Goal: Task Accomplishment & Management: Manage account settings

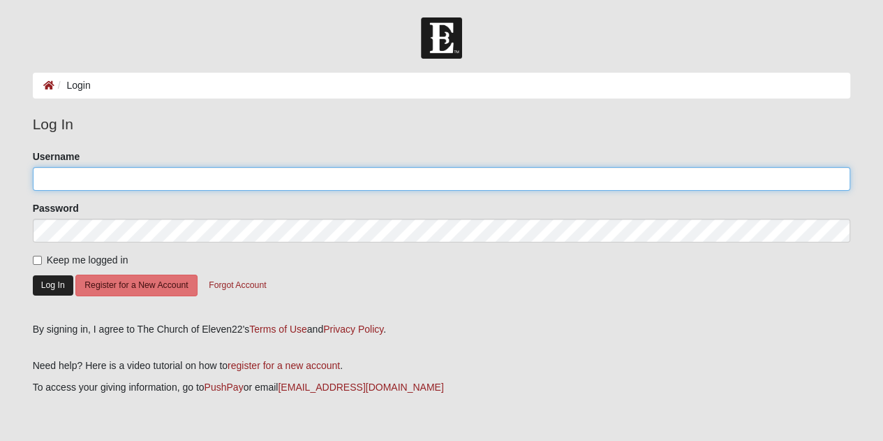
type input "CaraVentura"
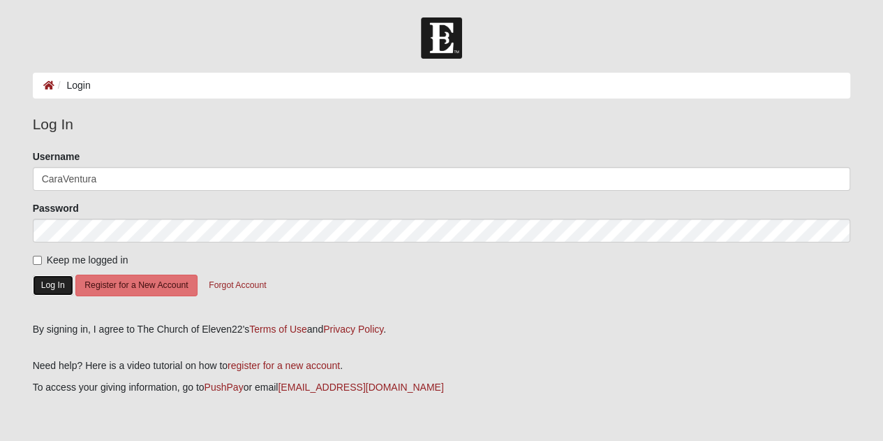
click at [68, 284] on button "Log In" at bounding box center [53, 285] width 41 height 20
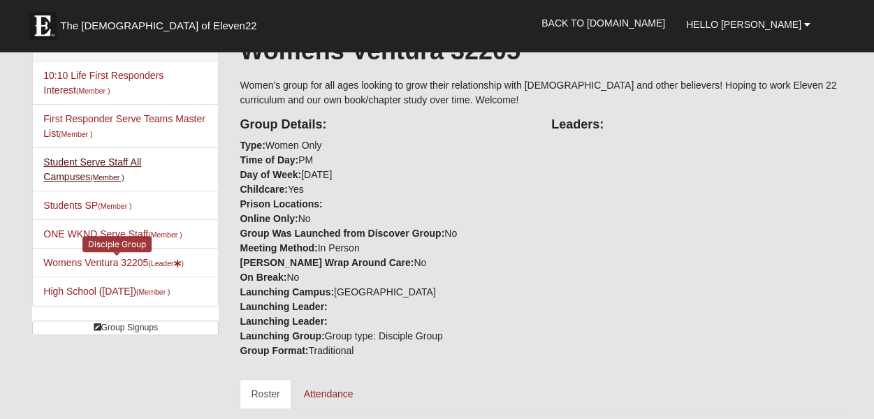
scroll to position [101, 0]
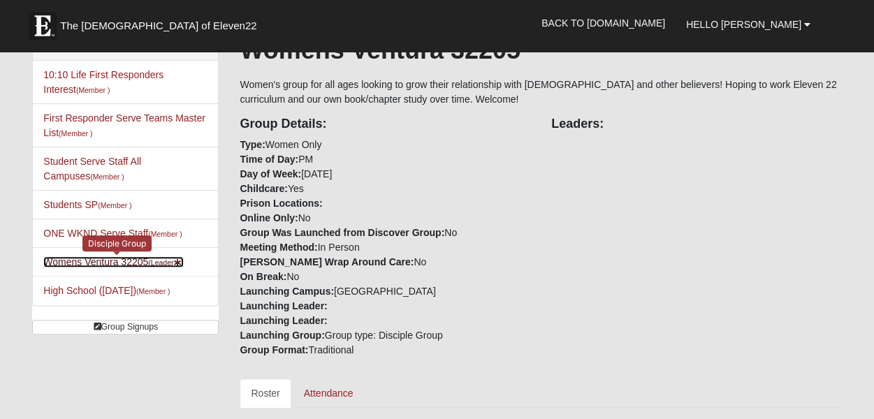
click at [94, 261] on link "Womens Ventura 32205 (Leader )" at bounding box center [113, 261] width 140 height 11
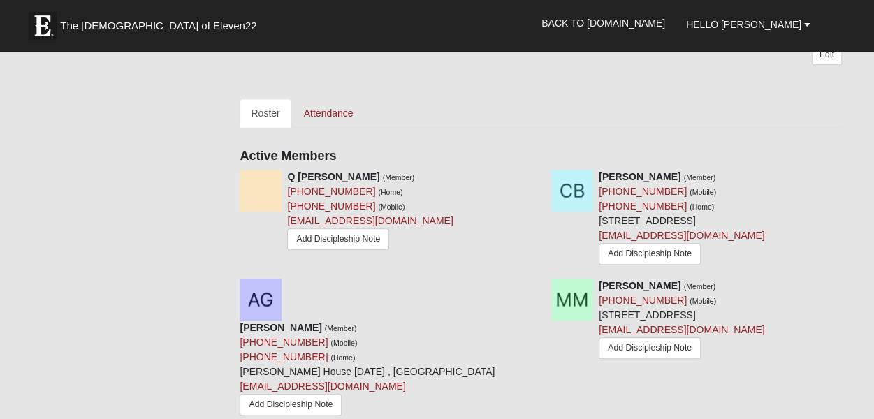
scroll to position [577, 0]
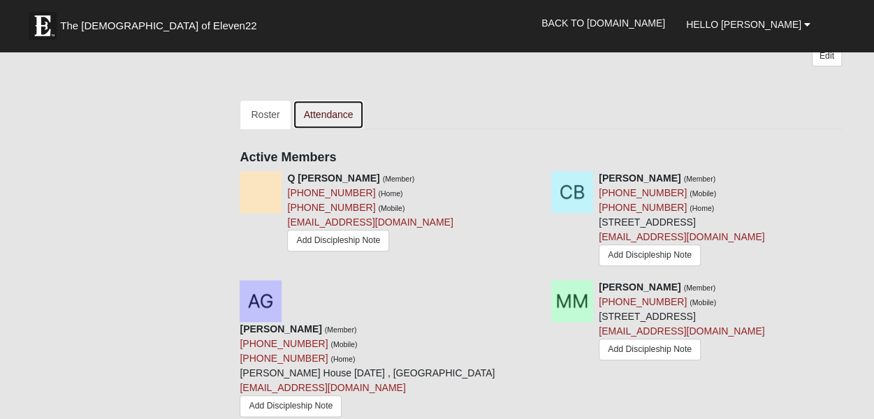
click at [338, 101] on link "Attendance" at bounding box center [329, 114] width 72 height 29
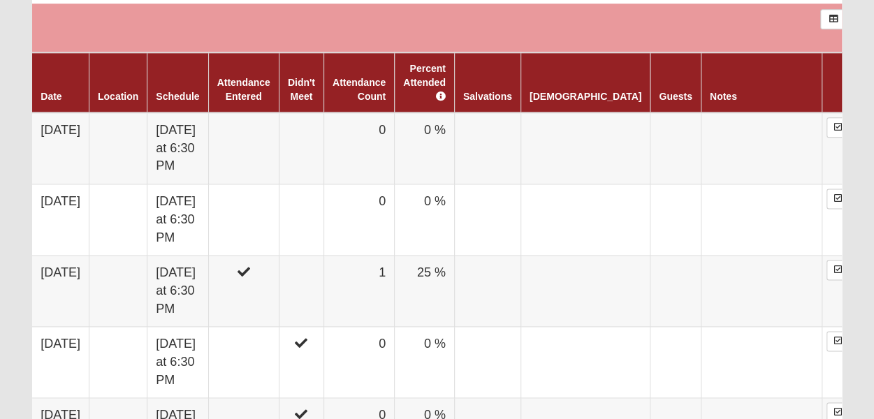
scroll to position [821, 0]
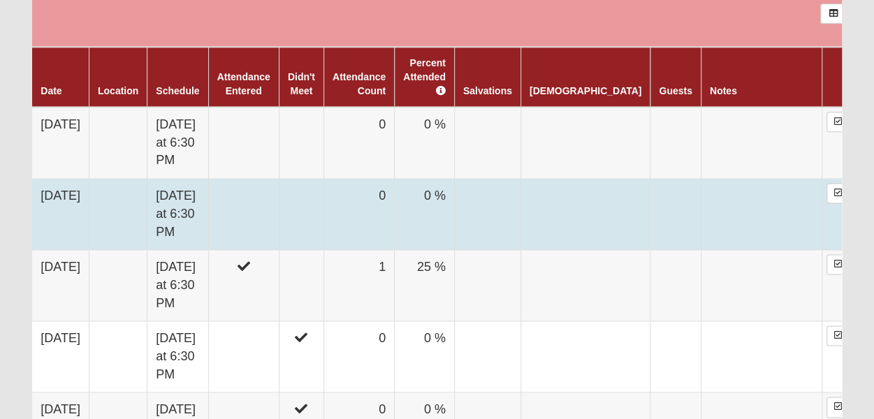
click at [279, 179] on td at bounding box center [243, 214] width 71 height 71
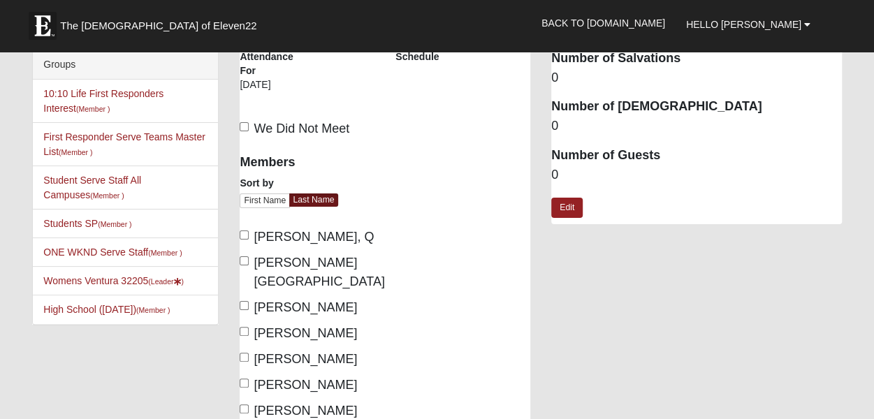
scroll to position [4, 0]
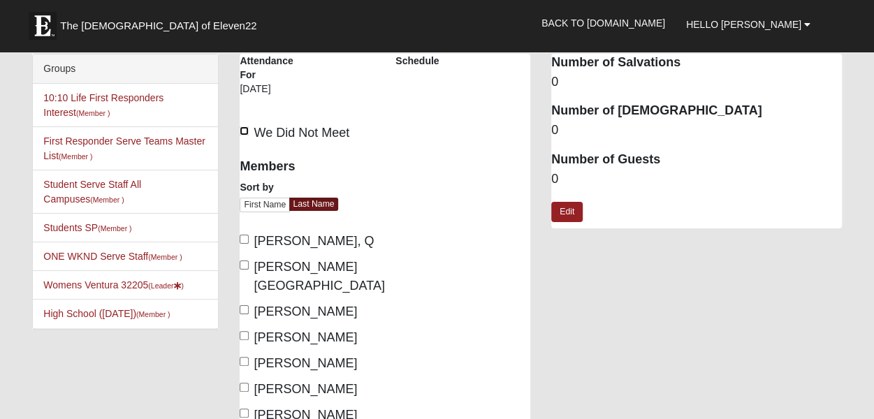
click at [248, 131] on input "We Did Not Meet" at bounding box center [244, 130] width 9 height 9
checkbox input "true"
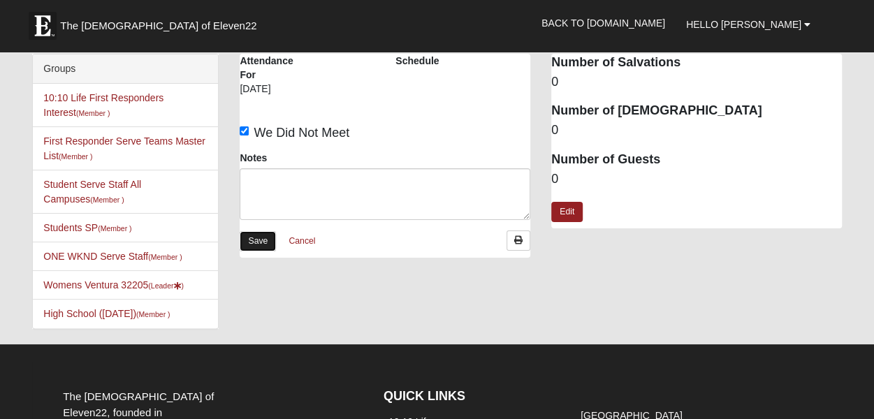
click at [258, 240] on link "Save" at bounding box center [258, 241] width 36 height 20
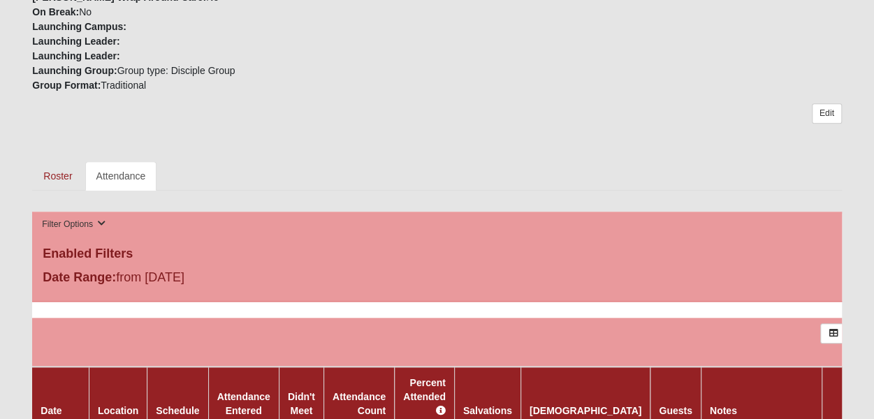
scroll to position [476, 0]
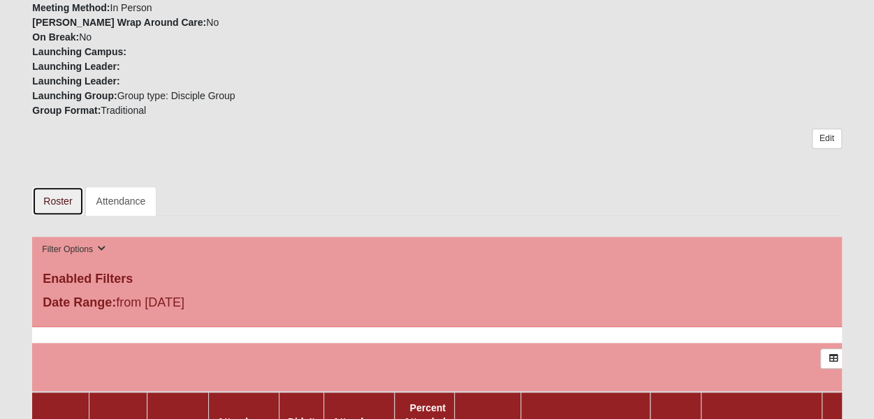
click at [58, 198] on link "Roster" at bounding box center [57, 200] width 51 height 29
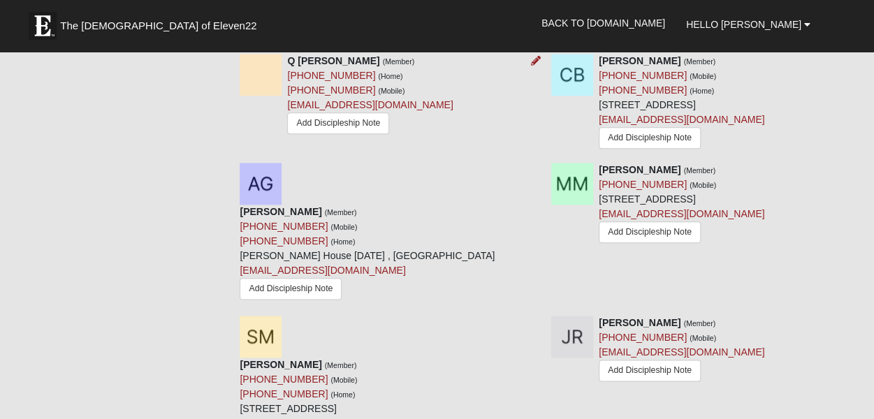
scroll to position [697, 0]
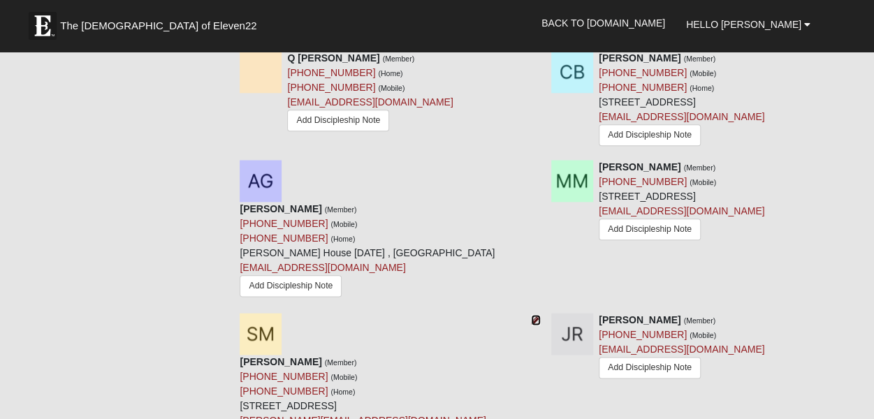
click at [534, 315] on icon at bounding box center [536, 320] width 10 height 10
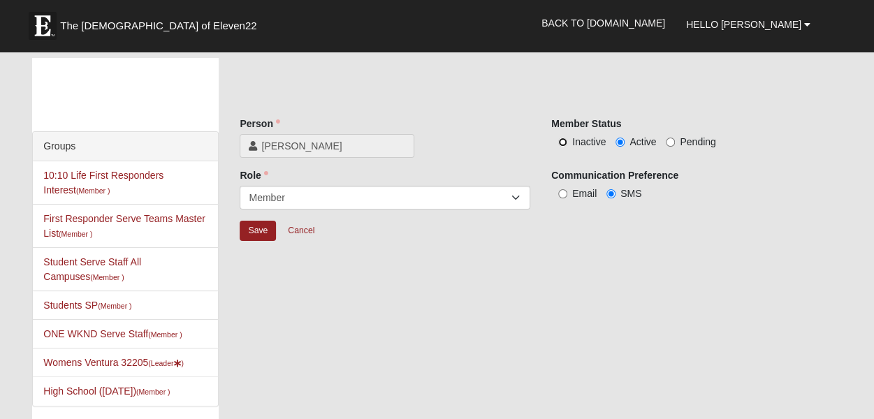
click at [564, 142] on input "Inactive" at bounding box center [562, 142] width 9 height 9
radio input "true"
click at [256, 235] on input "Save" at bounding box center [258, 231] width 36 height 20
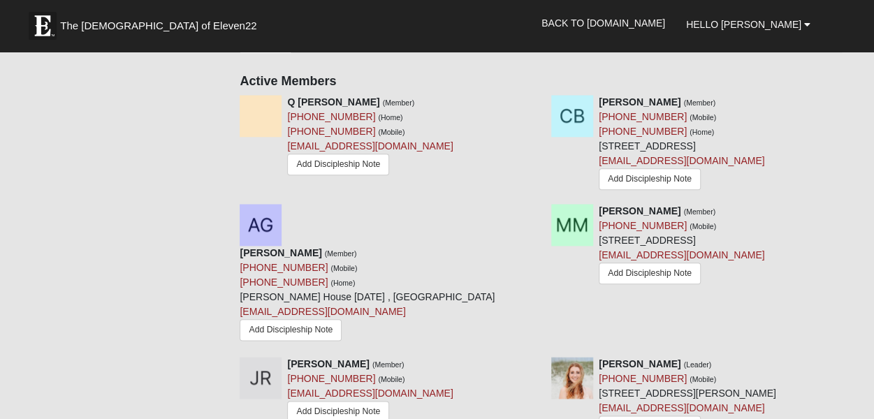
scroll to position [654, 0]
click at [846, 205] on icon at bounding box center [847, 210] width 10 height 10
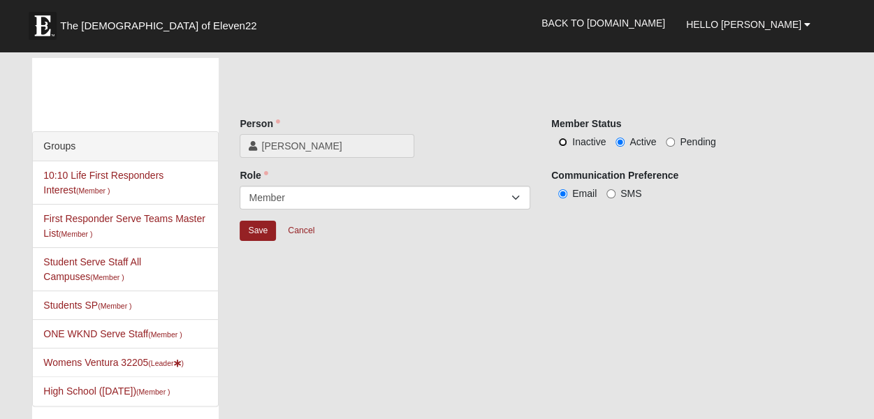
click at [565, 143] on input "Inactive" at bounding box center [562, 142] width 9 height 9
radio input "true"
click at [260, 233] on input "Save" at bounding box center [258, 231] width 36 height 20
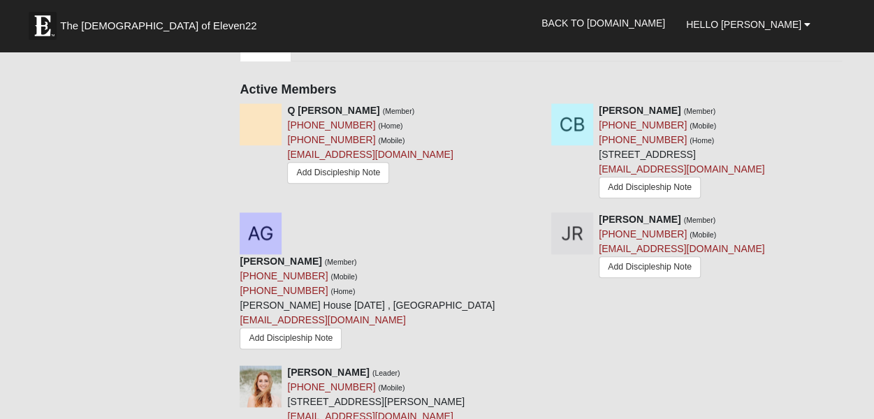
scroll to position [648, 0]
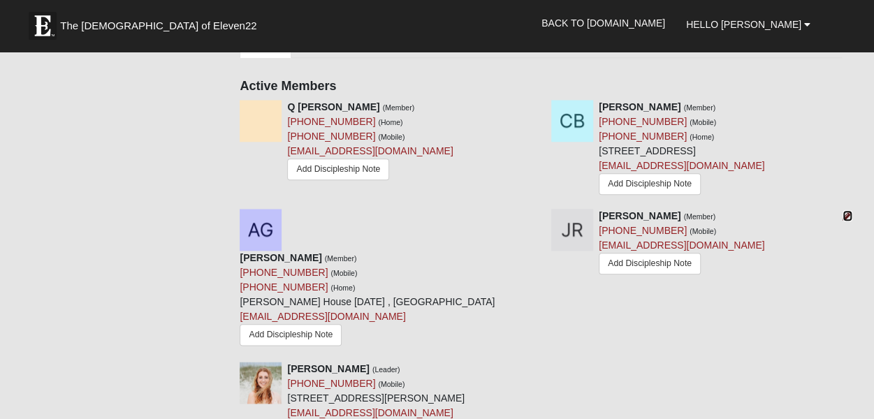
click at [846, 211] on icon at bounding box center [847, 216] width 10 height 10
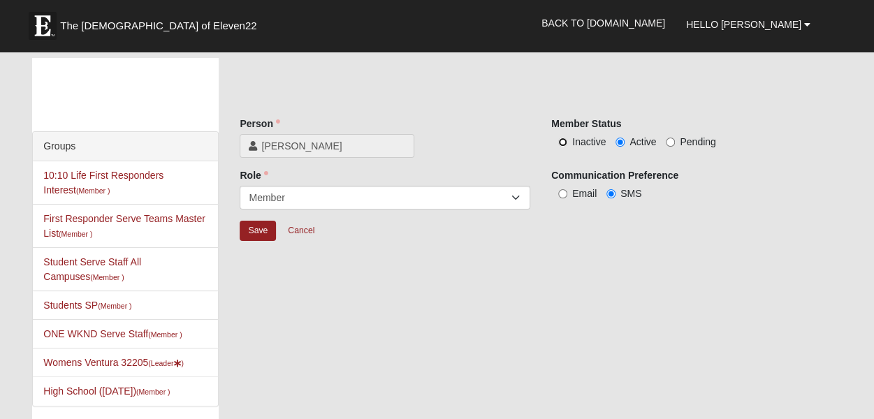
click at [566, 142] on input "Inactive" at bounding box center [562, 142] width 9 height 9
radio input "true"
click at [258, 230] on input "Save" at bounding box center [258, 231] width 36 height 20
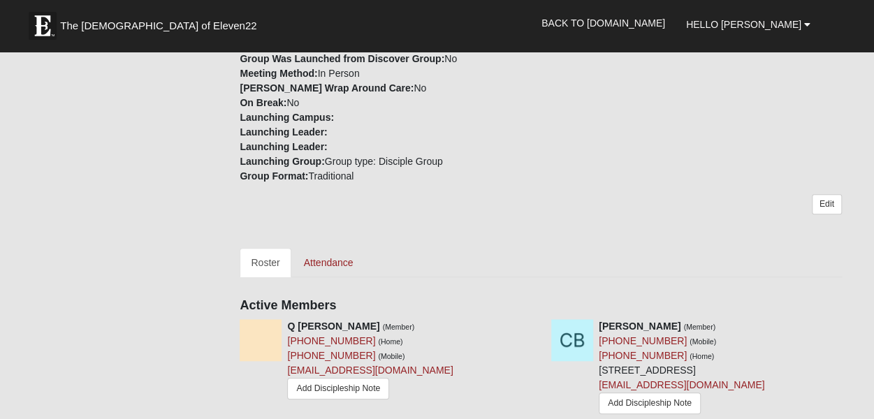
scroll to position [432, 0]
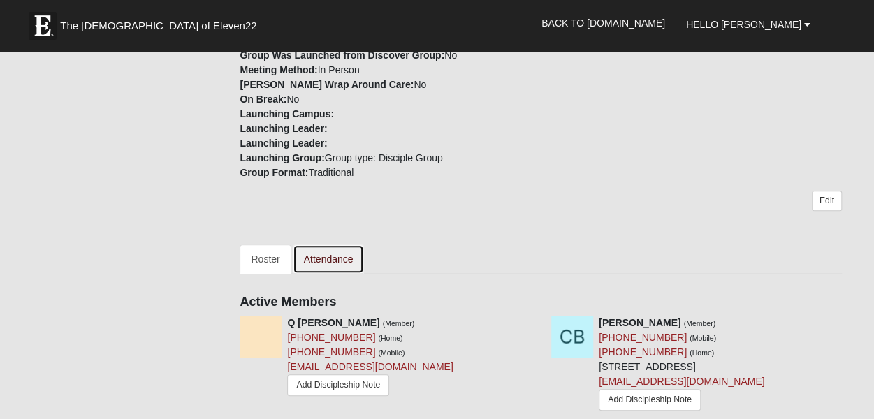
click at [349, 247] on link "Attendance" at bounding box center [329, 258] width 72 height 29
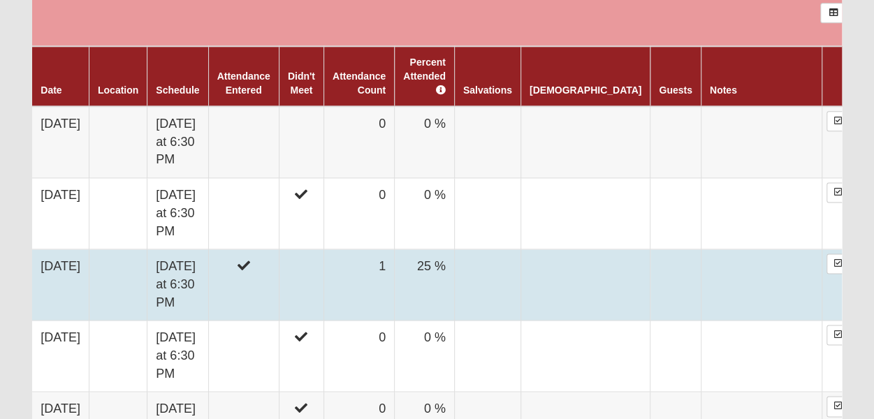
scroll to position [823, 0]
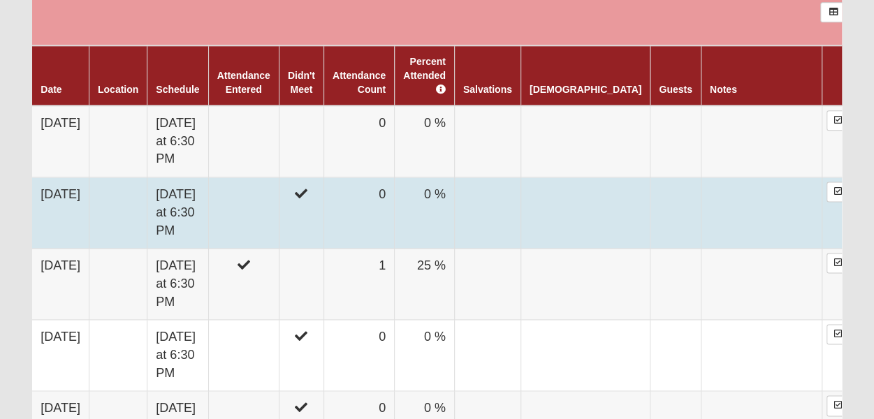
click at [279, 177] on td at bounding box center [243, 212] width 71 height 71
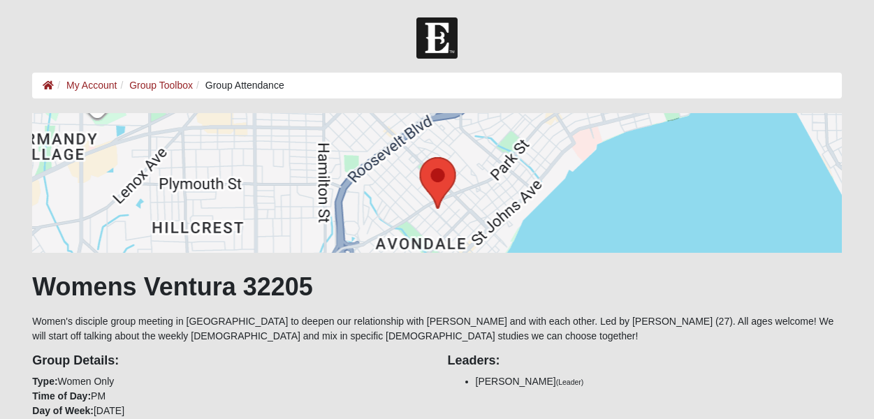
scroll to position [823, 0]
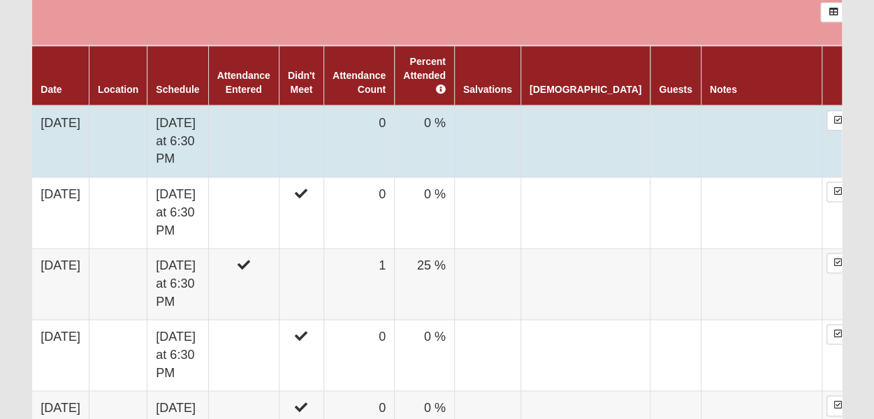
click at [279, 105] on td at bounding box center [243, 141] width 71 height 72
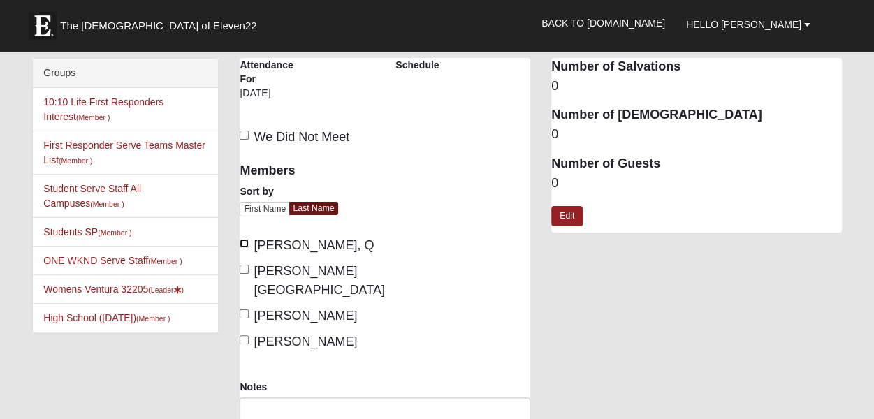
click at [244, 242] on input "Adside, Q" at bounding box center [244, 243] width 9 height 9
checkbox input "true"
click at [243, 309] on input "Greene, Antonique" at bounding box center [244, 313] width 9 height 9
checkbox input "true"
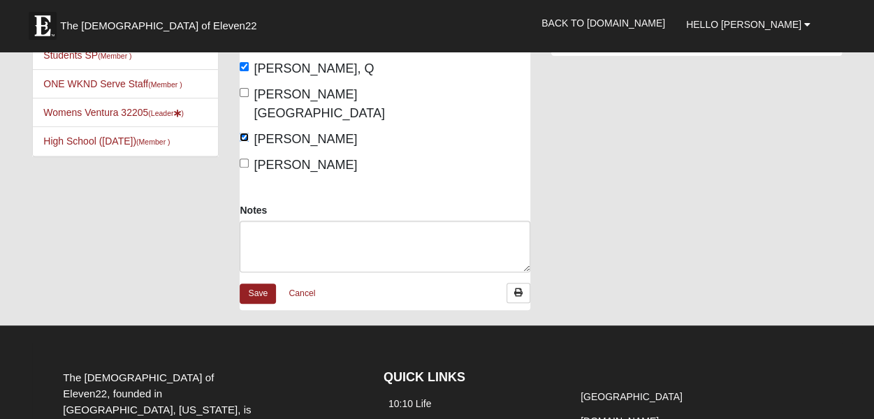
scroll to position [193, 0]
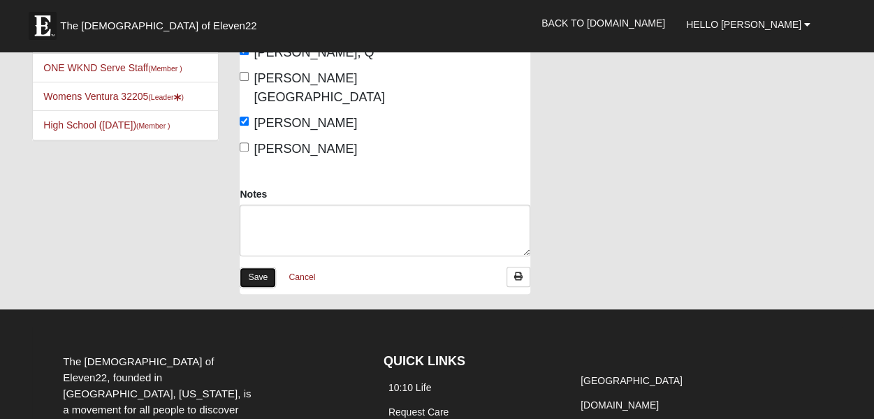
click at [265, 267] on link "Save" at bounding box center [258, 277] width 36 height 20
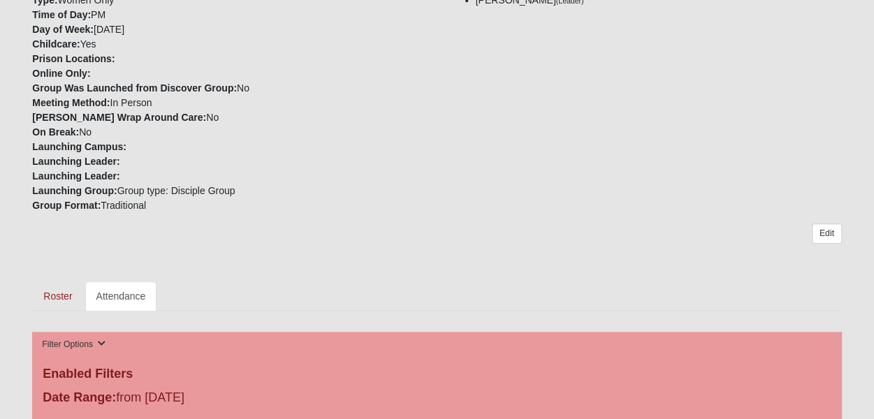
scroll to position [384, 0]
